Goal: Book appointment/travel/reservation

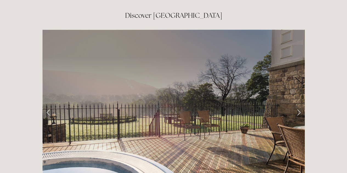
scroll to position [879, 0]
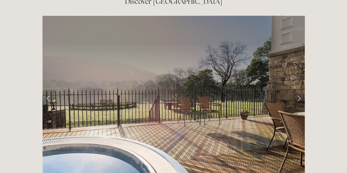
click at [301, 90] on link "Next Slide" at bounding box center [299, 98] width 12 height 16
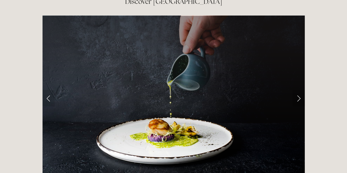
click at [301, 90] on link "Next Slide" at bounding box center [299, 98] width 12 height 16
click at [298, 90] on link "Next Slide" at bounding box center [299, 98] width 12 height 16
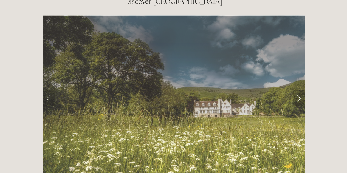
click at [298, 90] on link "Next Slide" at bounding box center [299, 98] width 12 height 16
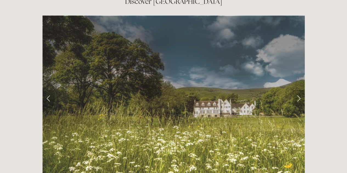
click at [298, 90] on link "Next Slide" at bounding box center [299, 98] width 12 height 16
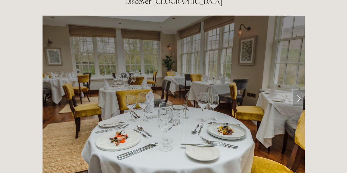
click at [298, 90] on link "Next Slide" at bounding box center [299, 98] width 12 height 16
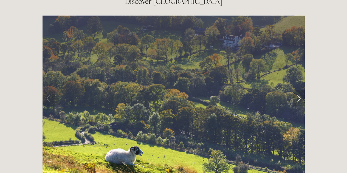
click at [298, 90] on link "Next Slide" at bounding box center [299, 98] width 12 height 16
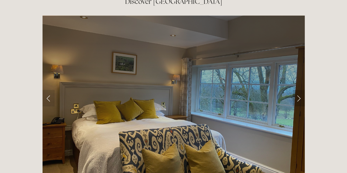
click at [298, 90] on link "Next Slide" at bounding box center [299, 98] width 12 height 16
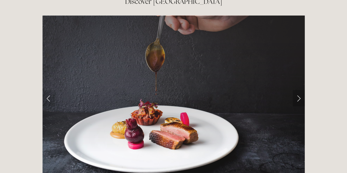
click at [298, 90] on link "Next Slide" at bounding box center [299, 98] width 12 height 16
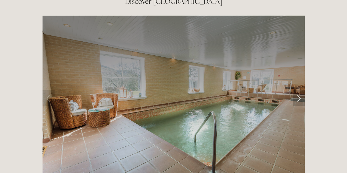
click at [298, 90] on link "Next Slide" at bounding box center [299, 98] width 12 height 16
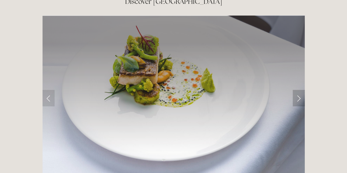
click at [298, 90] on link "Next Slide" at bounding box center [299, 98] width 12 height 16
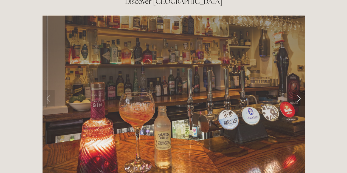
click at [298, 90] on link "Next Slide" at bounding box center [299, 98] width 12 height 16
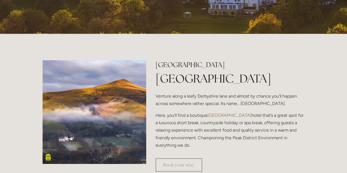
scroll to position [113, 0]
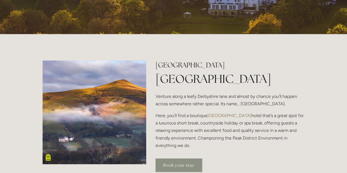
click at [187, 167] on link "Book your stay" at bounding box center [179, 165] width 47 height 13
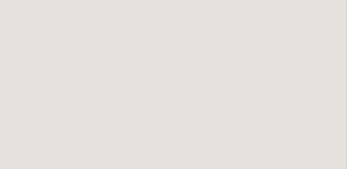
scroll to position [173, 0]
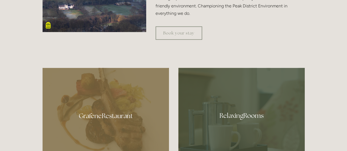
scroll to position [275, 0]
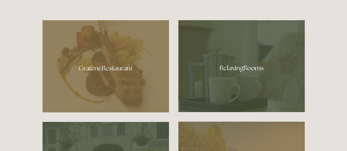
click at [137, 51] on div at bounding box center [106, 66] width 127 height 93
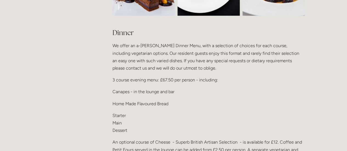
scroll to position [659, 0]
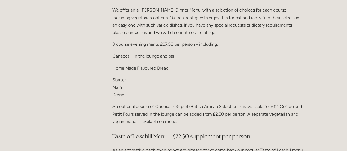
click at [170, 131] on h3 "Taste of Losehill Menu - £22.50 supplement per person" at bounding box center [209, 136] width 192 height 11
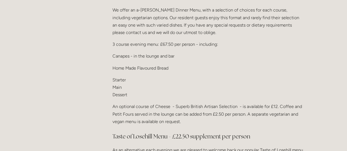
click at [170, 131] on h3 "Taste of Losehill Menu - £22.50 supplement per person" at bounding box center [209, 136] width 192 height 11
